Goal: Find specific page/section: Find specific page/section

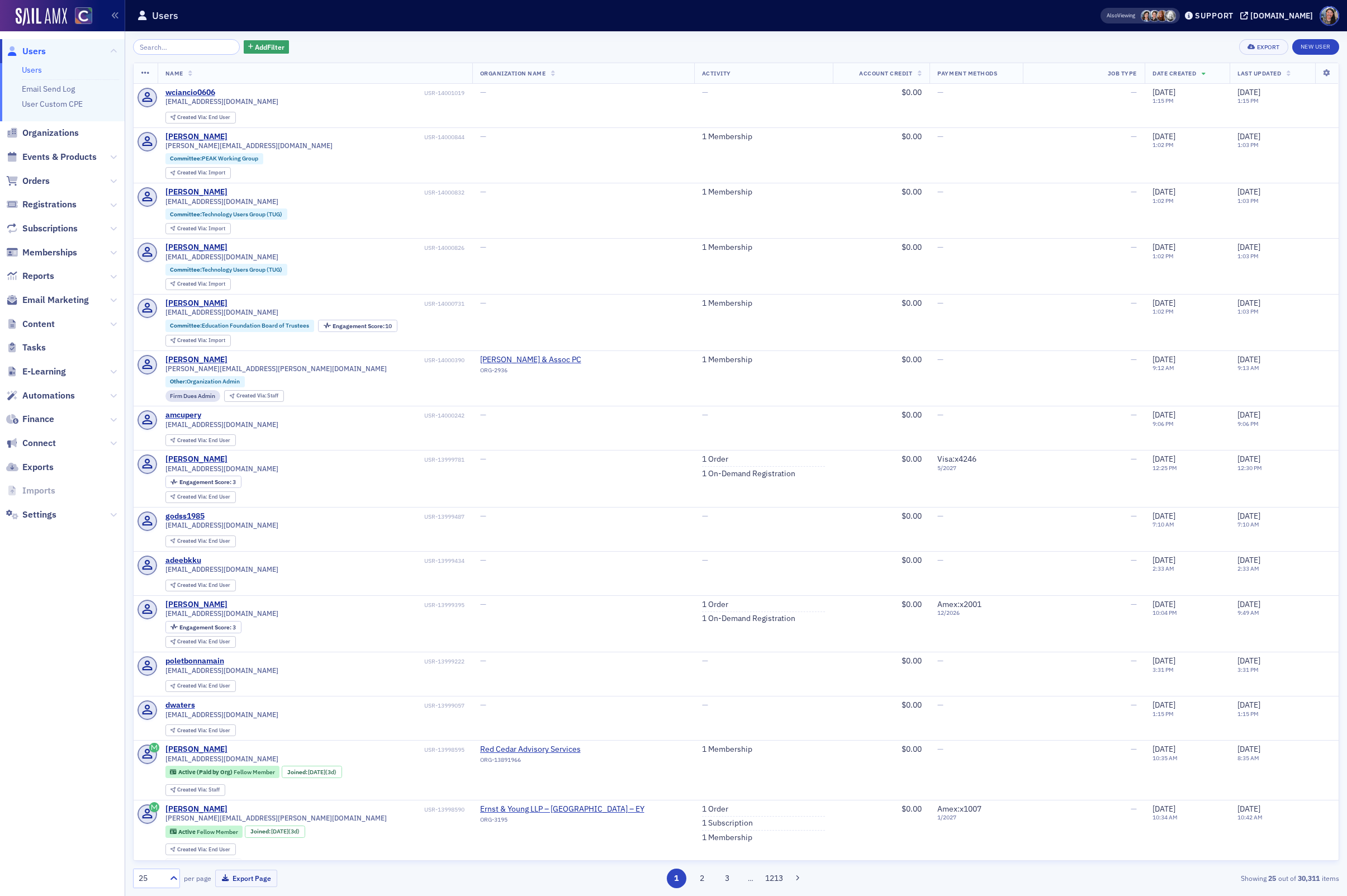
click at [63, 155] on span "Events & Products" at bounding box center [59, 157] width 74 height 12
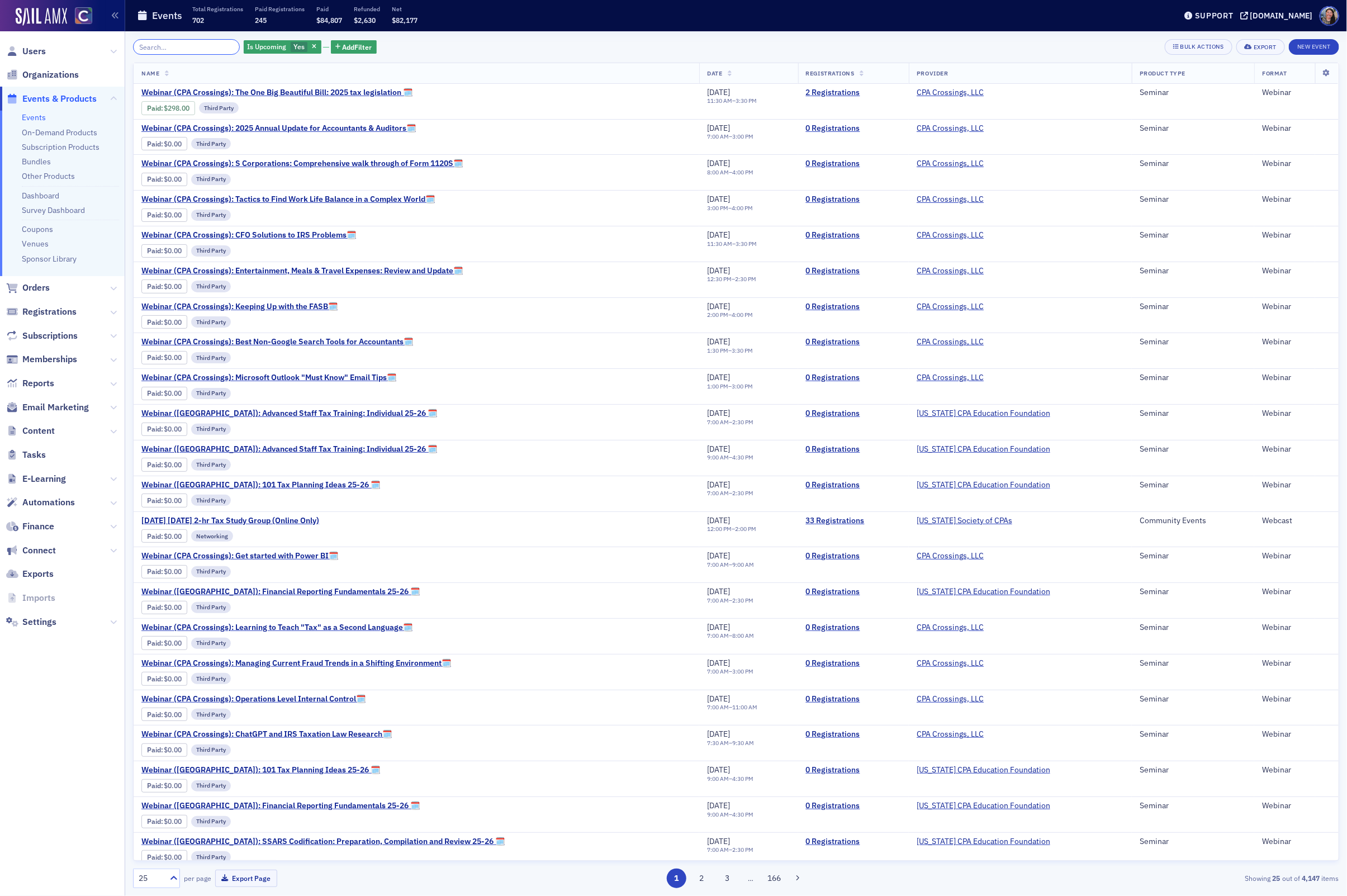
click at [170, 47] on input "search" at bounding box center [186, 47] width 107 height 16
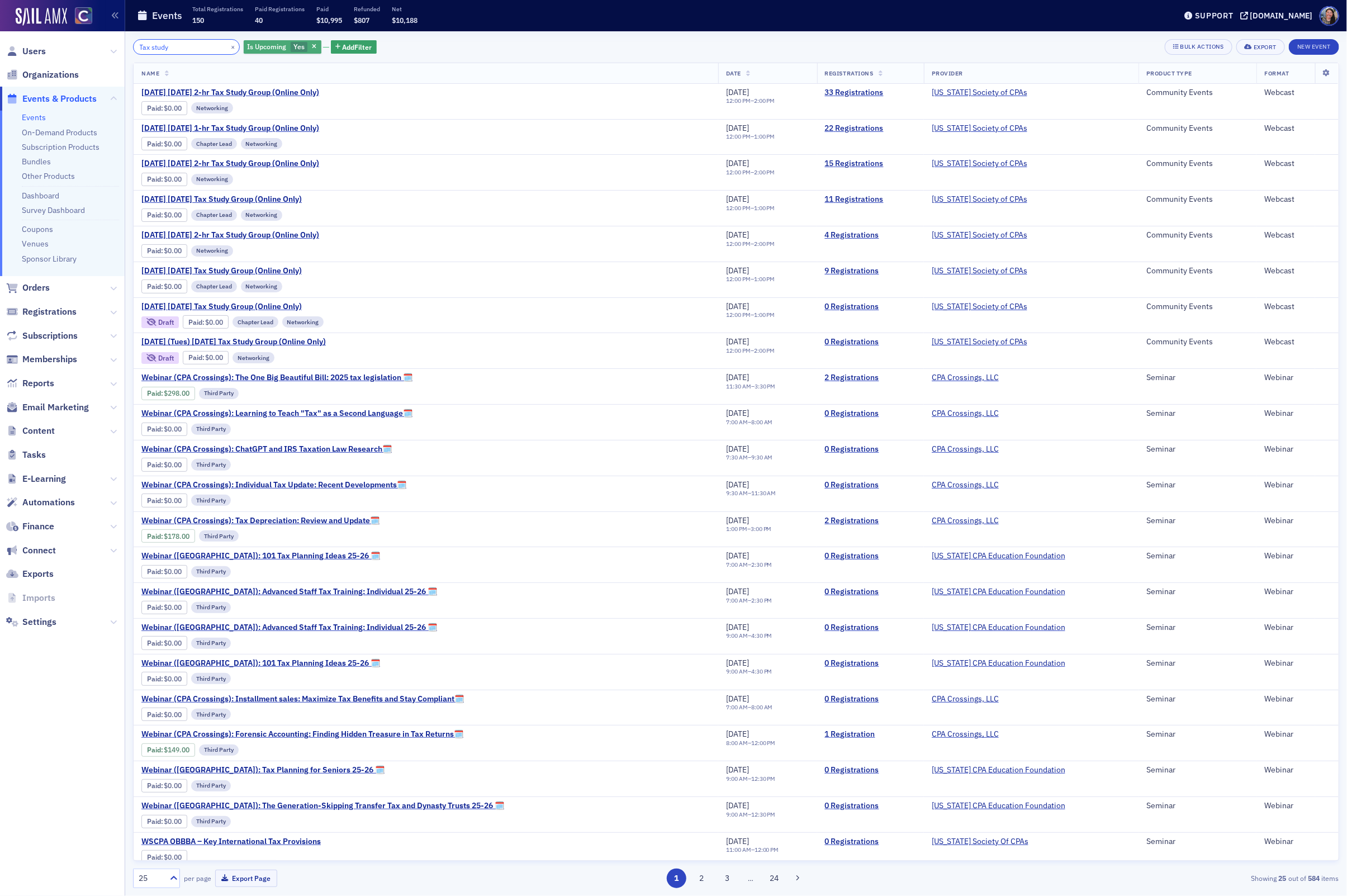
click at [191, 47] on input "Tax study" at bounding box center [186, 47] width 107 height 16
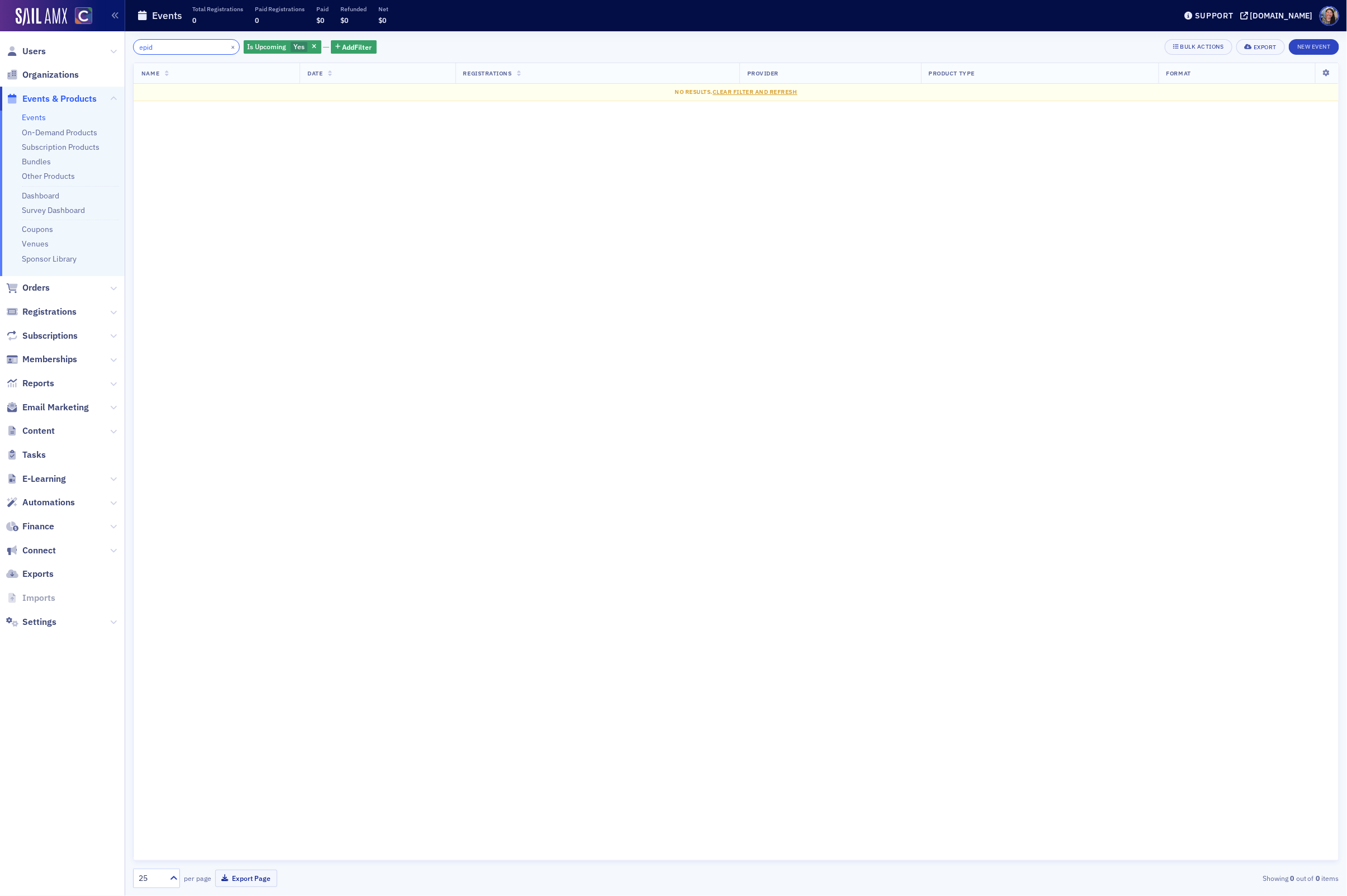
click at [180, 50] on input "epid" at bounding box center [186, 47] width 107 height 16
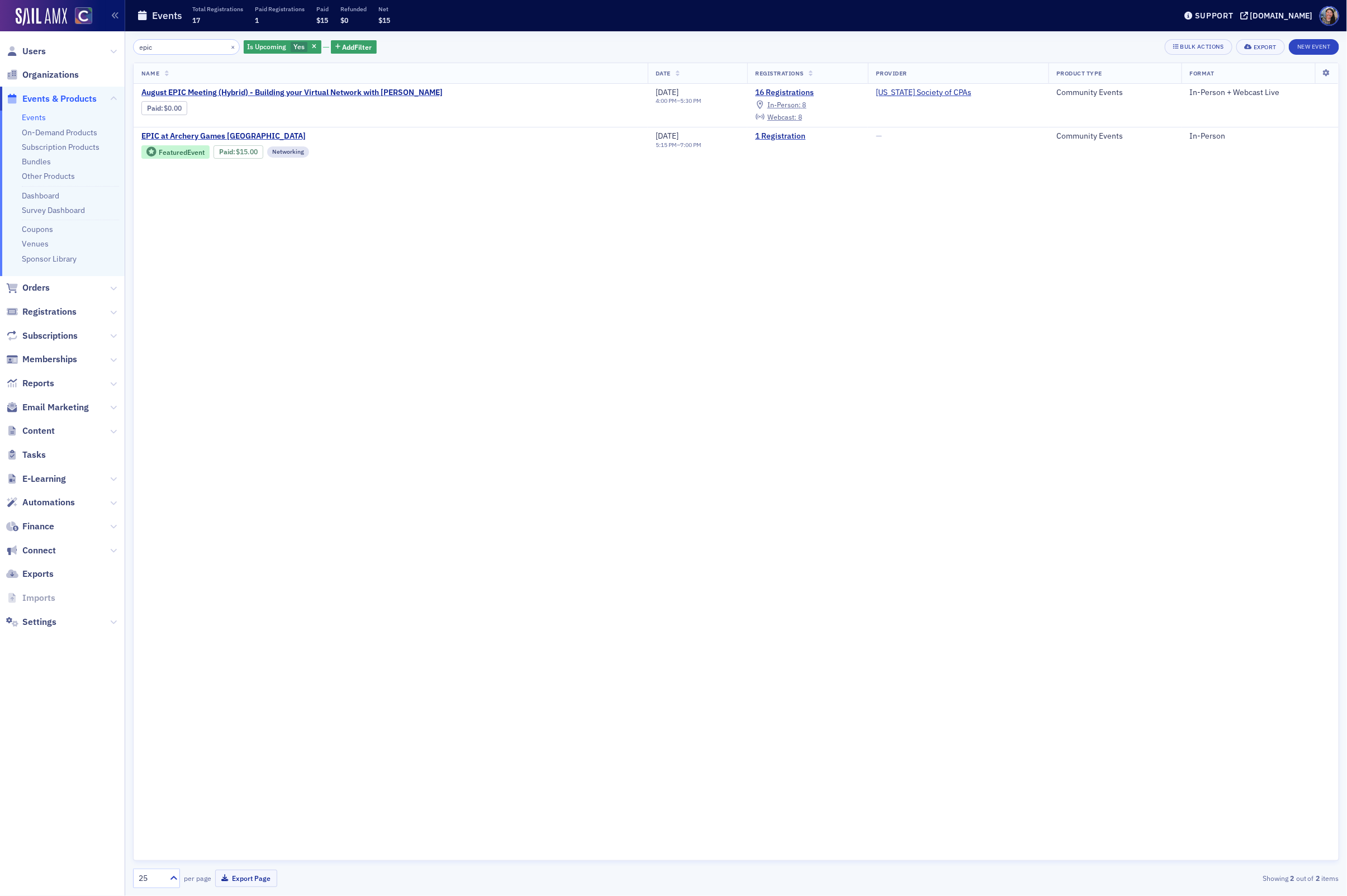
click at [474, 385] on div "Name Date Registrations Provider Product Type Format August EPIC Meeting (Hybri…" at bounding box center [736, 462] width 1206 height 798
click at [165, 42] on input "epic" at bounding box center [186, 47] width 107 height 16
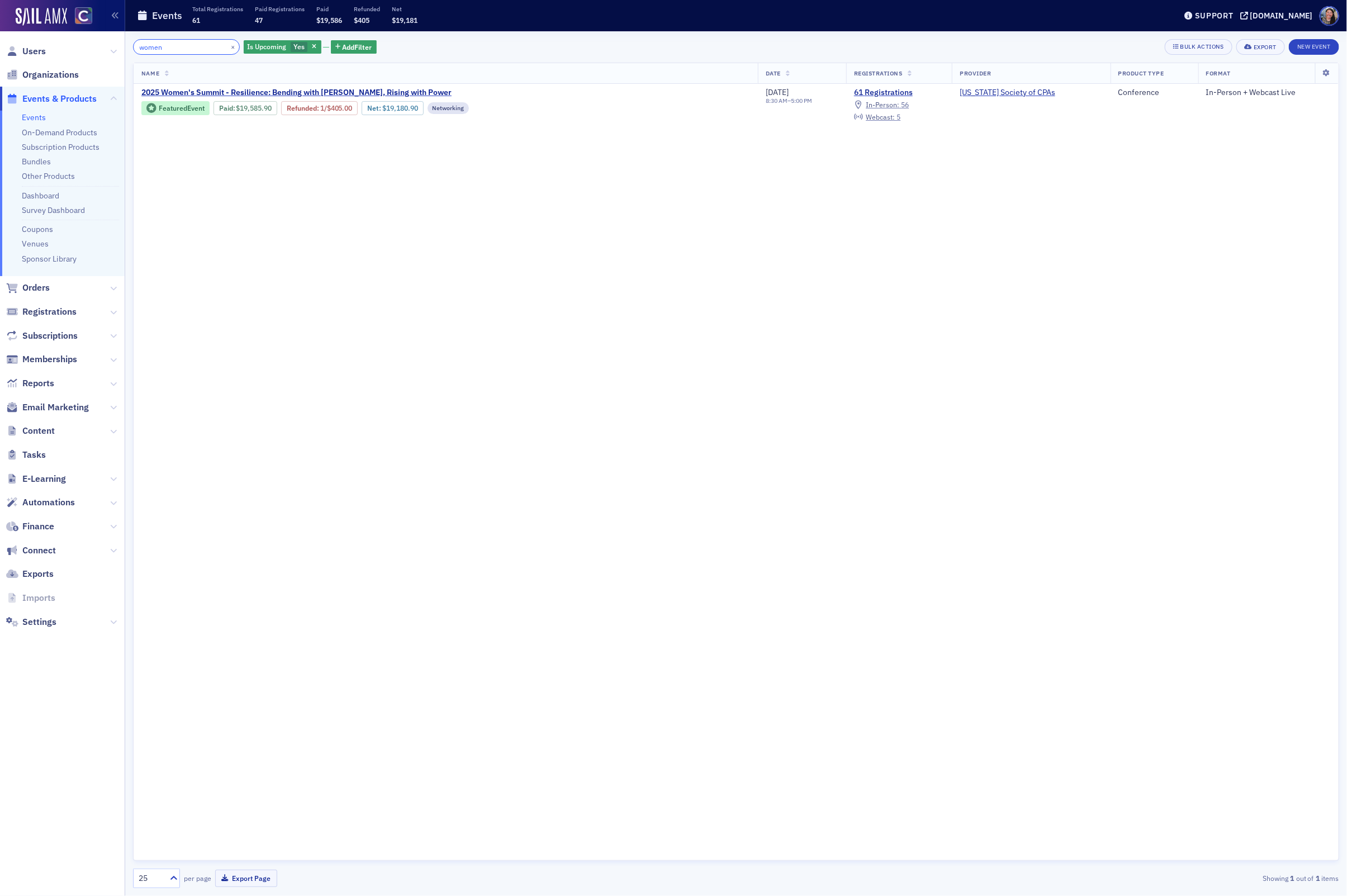
type input "women"
